Goal: Information Seeking & Learning: Learn about a topic

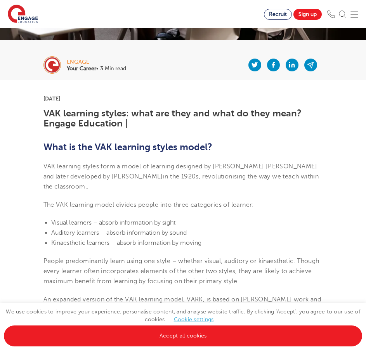
scroll to position [155, 0]
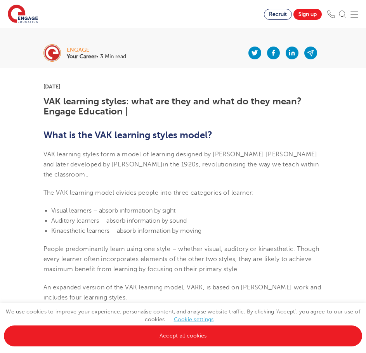
drag, startPoint x: 178, startPoint y: 102, endPoint x: 194, endPoint y: 49, distance: 55.5
click at [179, 102] on h1 "VAK learning styles: what are they and what do they mean? Engage Education |" at bounding box center [183, 106] width 280 height 21
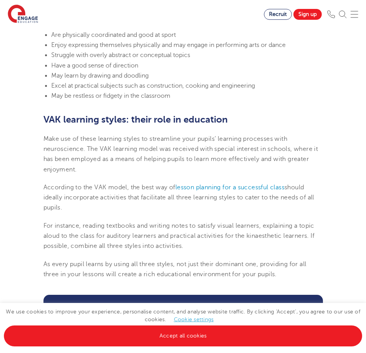
scroll to position [893, 0]
